Goal: Register for event/course

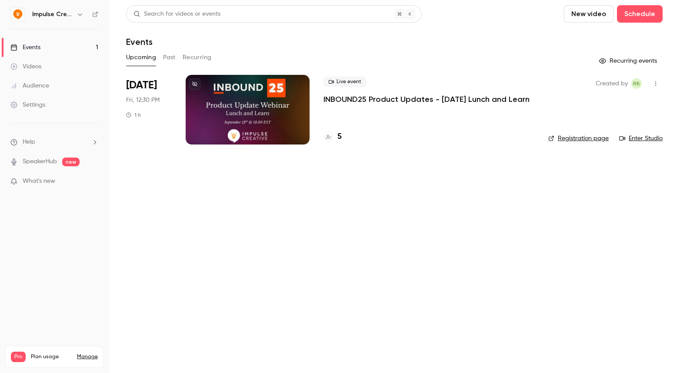
click at [363, 95] on p "INBOUND25 Product Updates - [DATE] Lunch and Learn" at bounding box center [427, 99] width 206 height 10
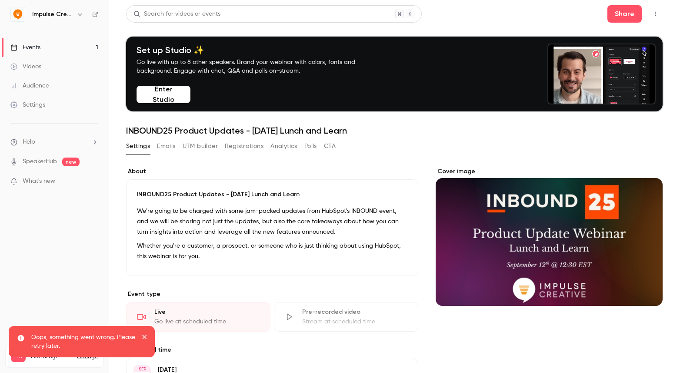
click at [248, 149] on button "Registrations" at bounding box center [244, 146] width 39 height 14
